Goal: Book appointment/travel/reservation

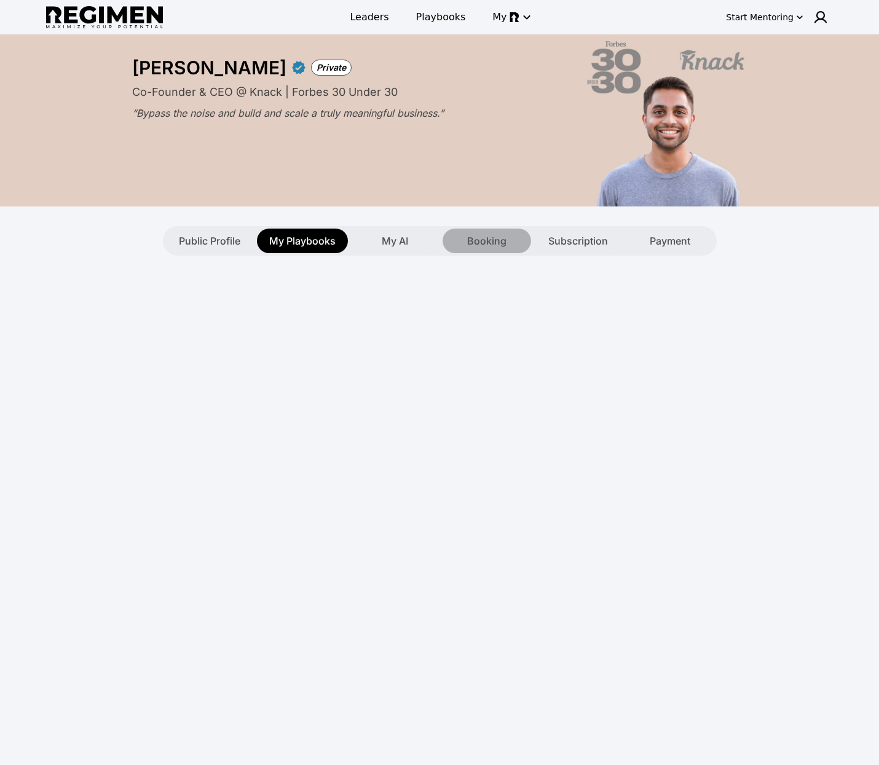
click at [486, 238] on span "Booking" at bounding box center [486, 241] width 39 height 15
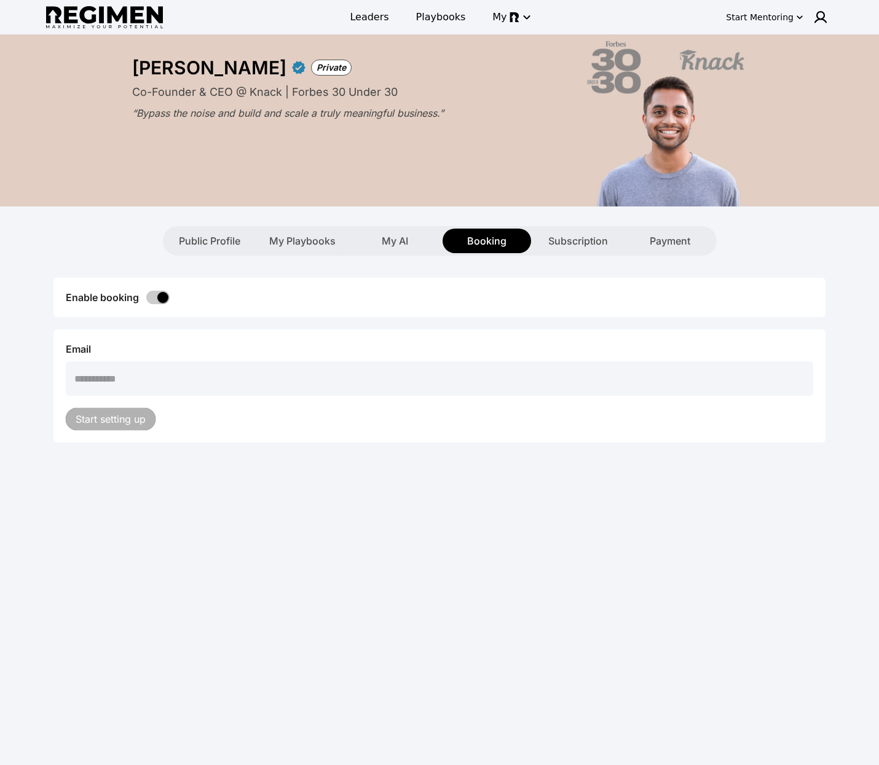
click at [161, 291] on span at bounding box center [157, 298] width 23 height 14
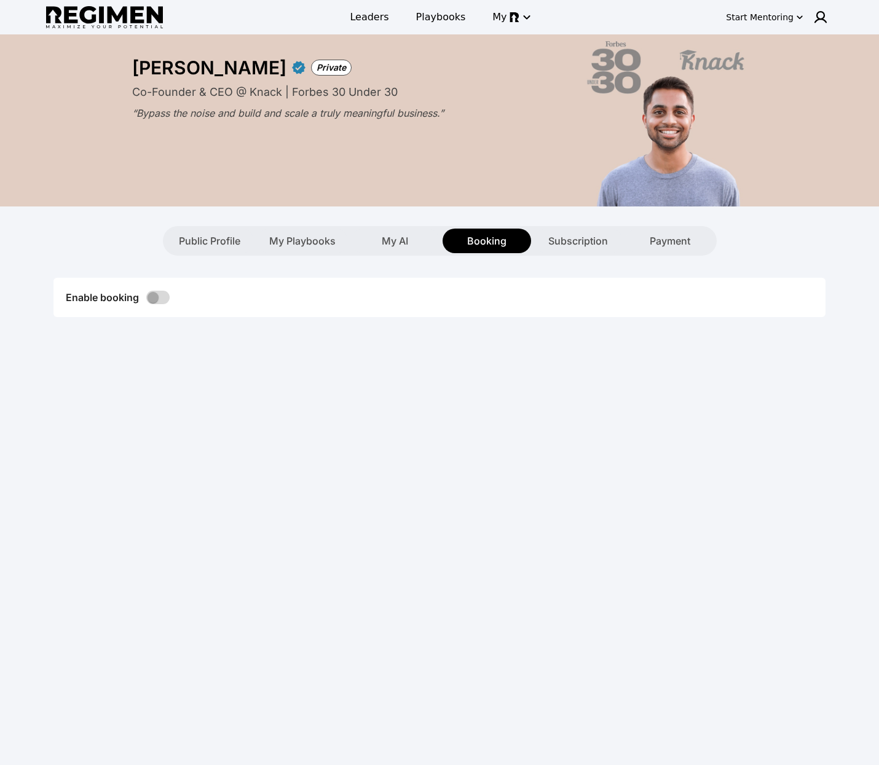
click at [328, 202] on div "[PERSON_NAME] Private Co-Founder & CEO @ Knack | Forbes 30 Under 30 “Bypass the…" at bounding box center [439, 120] width 629 height 172
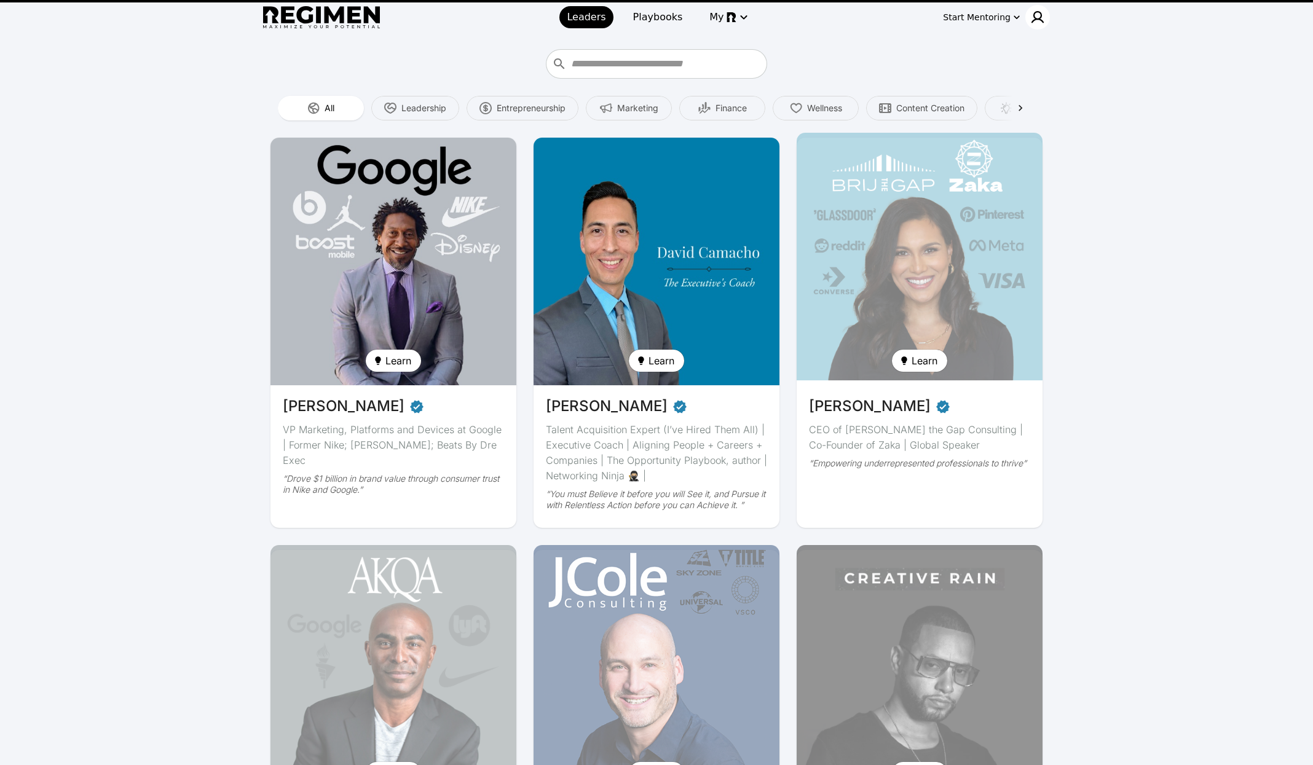
click at [1038, 21] on img at bounding box center [1037, 17] width 15 height 15
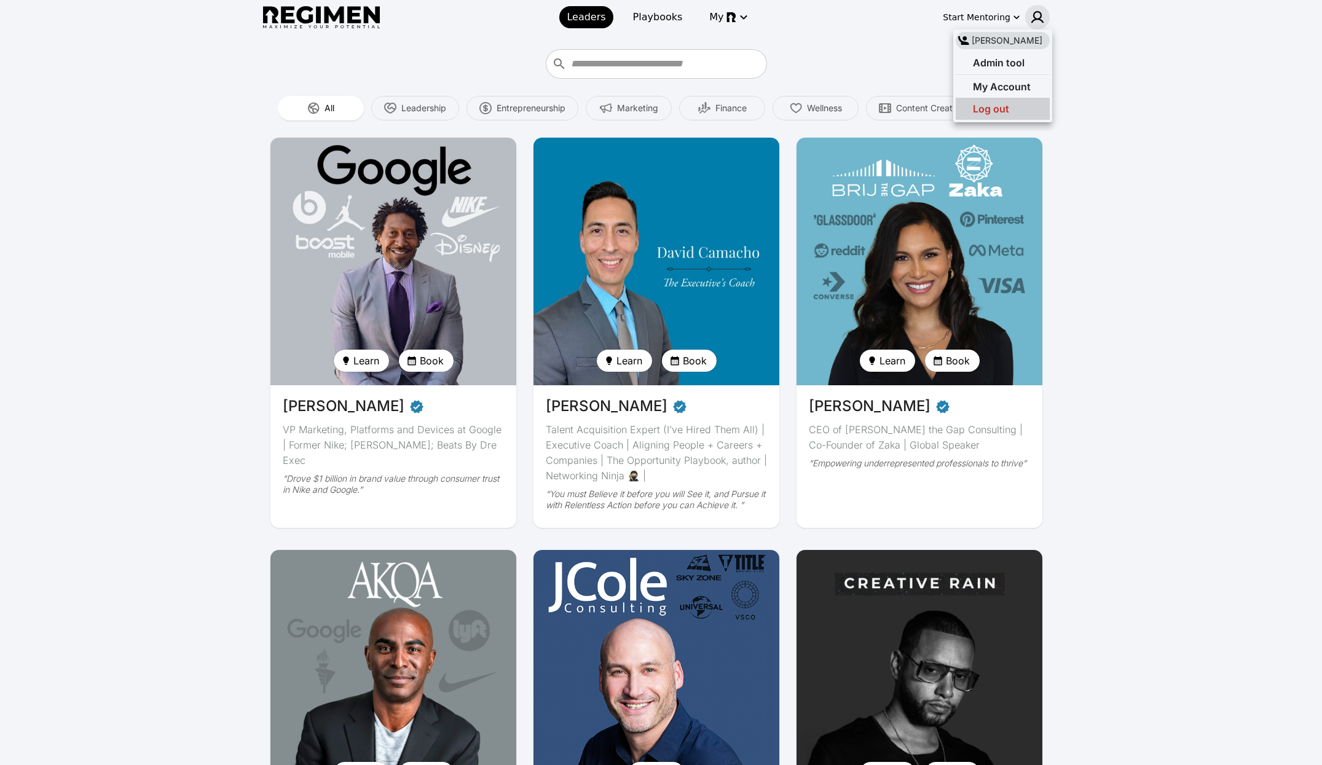
click at [1009, 108] on div "Log out" at bounding box center [1003, 109] width 94 height 22
